Goal: Task Accomplishment & Management: Use online tool/utility

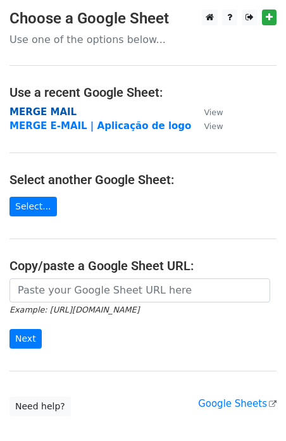
click at [52, 113] on strong "MERGE MAIL" at bounding box center [42, 111] width 67 height 11
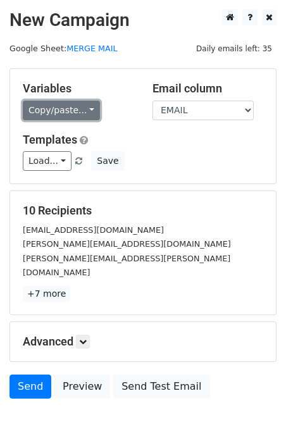
click at [85, 112] on link "Copy/paste..." at bounding box center [61, 111] width 77 height 20
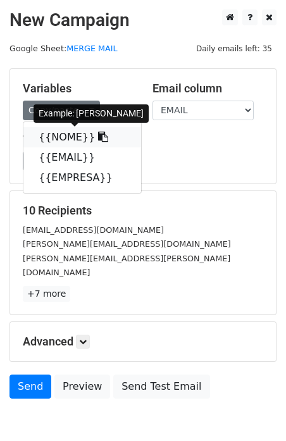
click at [98, 137] on icon at bounding box center [103, 137] width 10 height 10
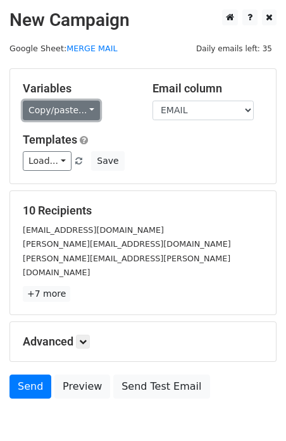
click at [85, 106] on link "Copy/paste..." at bounding box center [61, 111] width 77 height 20
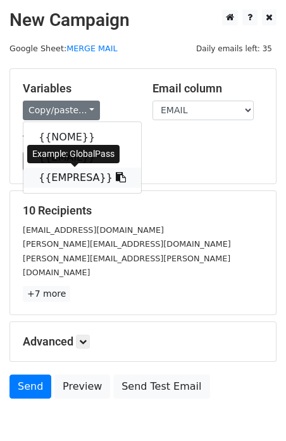
click at [116, 179] on icon at bounding box center [121, 177] width 10 height 10
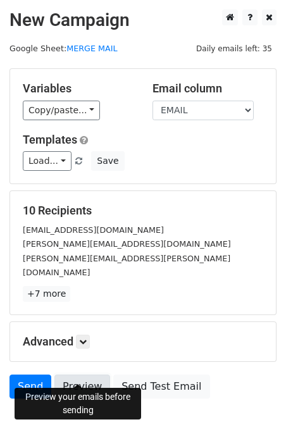
click at [74, 376] on link "Preview" at bounding box center [82, 387] width 56 height 24
click at [73, 376] on link "Preview" at bounding box center [82, 387] width 56 height 24
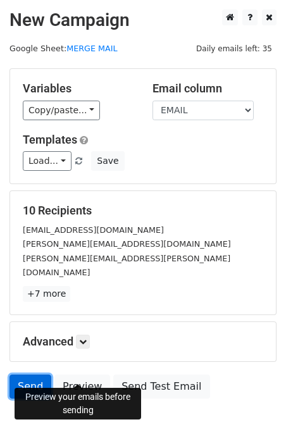
click at [33, 378] on link "Send" at bounding box center [30, 387] width 42 height 24
